Goal: Task Accomplishment & Management: Manage account settings

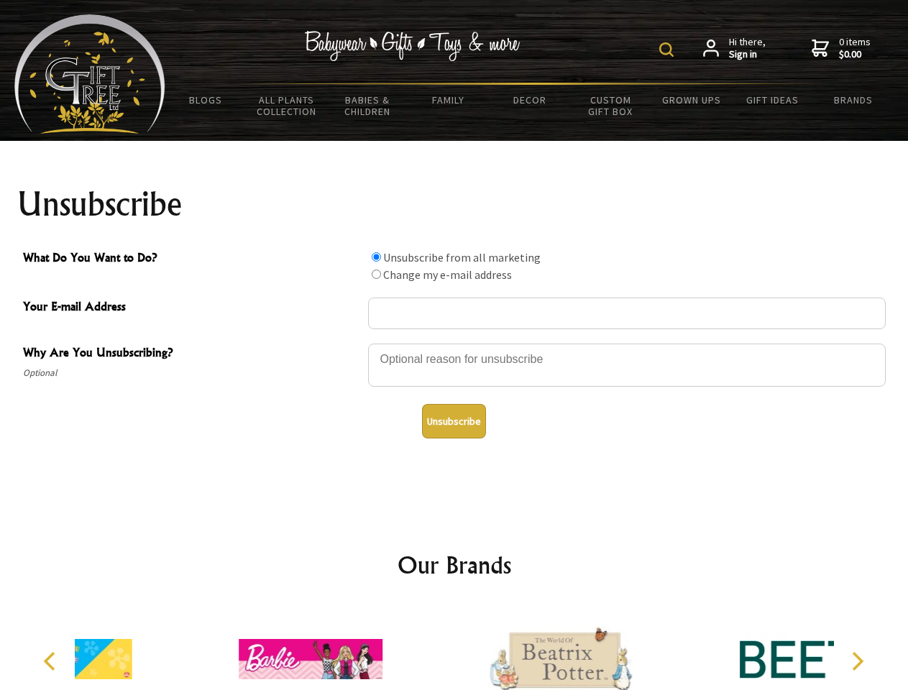
click at [668, 50] on img at bounding box center [666, 49] width 14 height 14
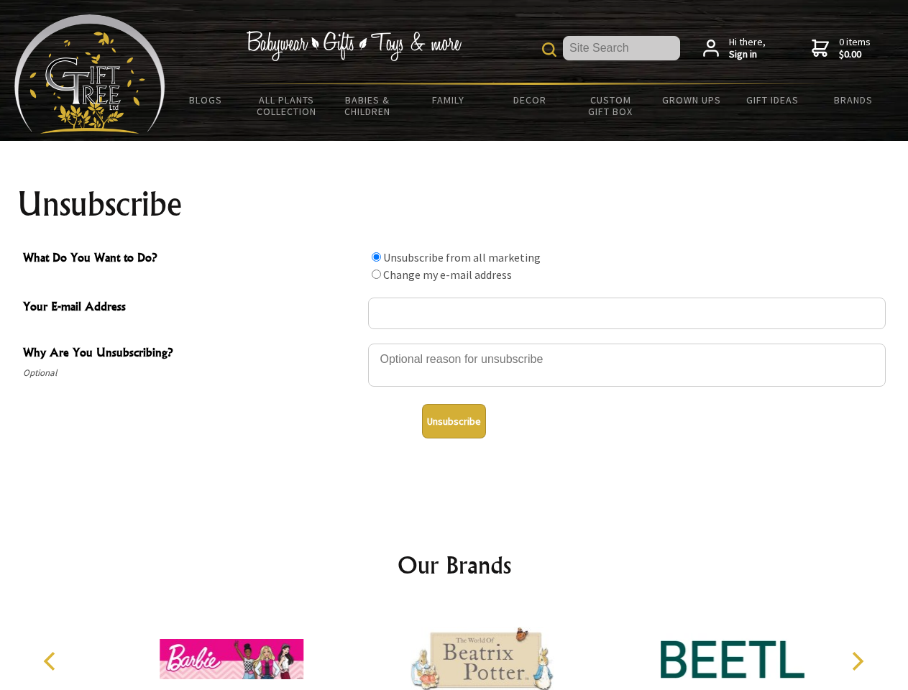
click at [454, 343] on div at bounding box center [627, 367] width 518 height 50
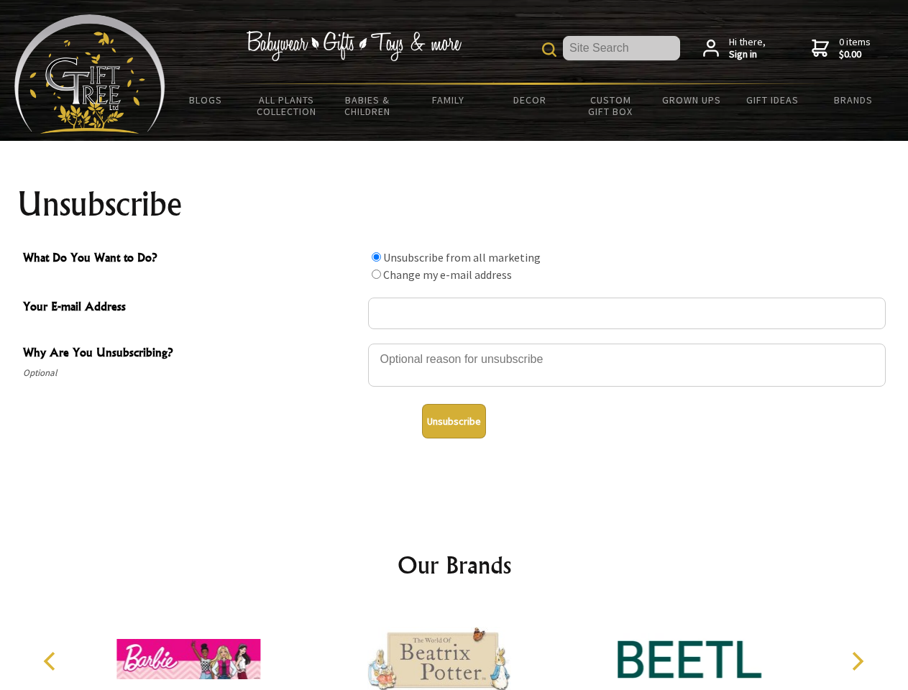
click at [376, 257] on input "What Do You Want to Do?" at bounding box center [376, 256] width 9 height 9
click at [376, 274] on input "What Do You Want to Do?" at bounding box center [376, 274] width 9 height 9
radio input "true"
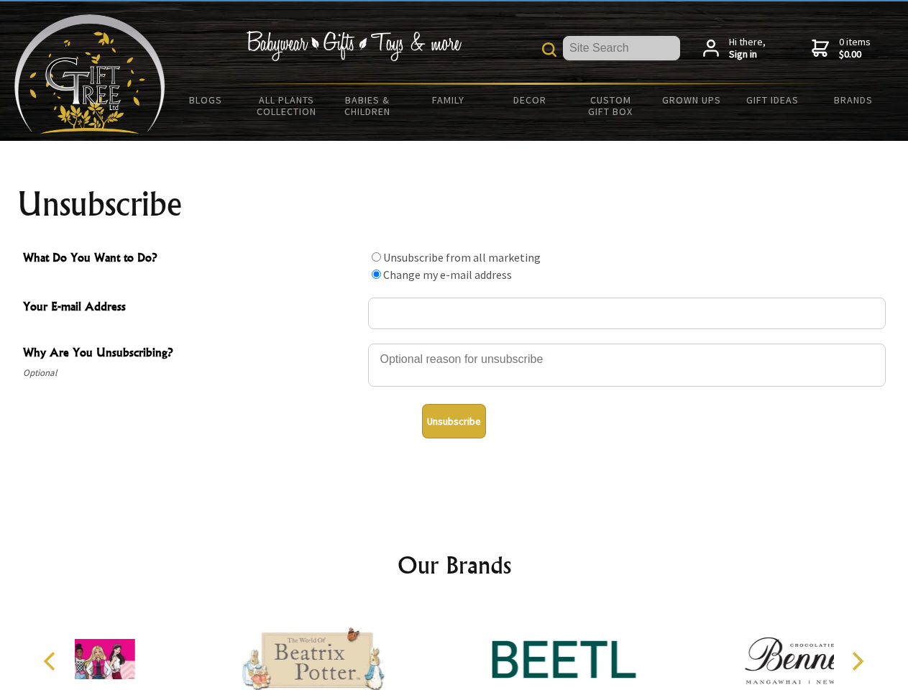
click at [454, 421] on button "Unsubscribe" at bounding box center [454, 421] width 64 height 35
click at [52, 661] on icon "Previous" at bounding box center [51, 661] width 19 height 19
click at [857, 661] on icon "Next" at bounding box center [856, 661] width 19 height 19
